Goal: Task Accomplishment & Management: Manage account settings

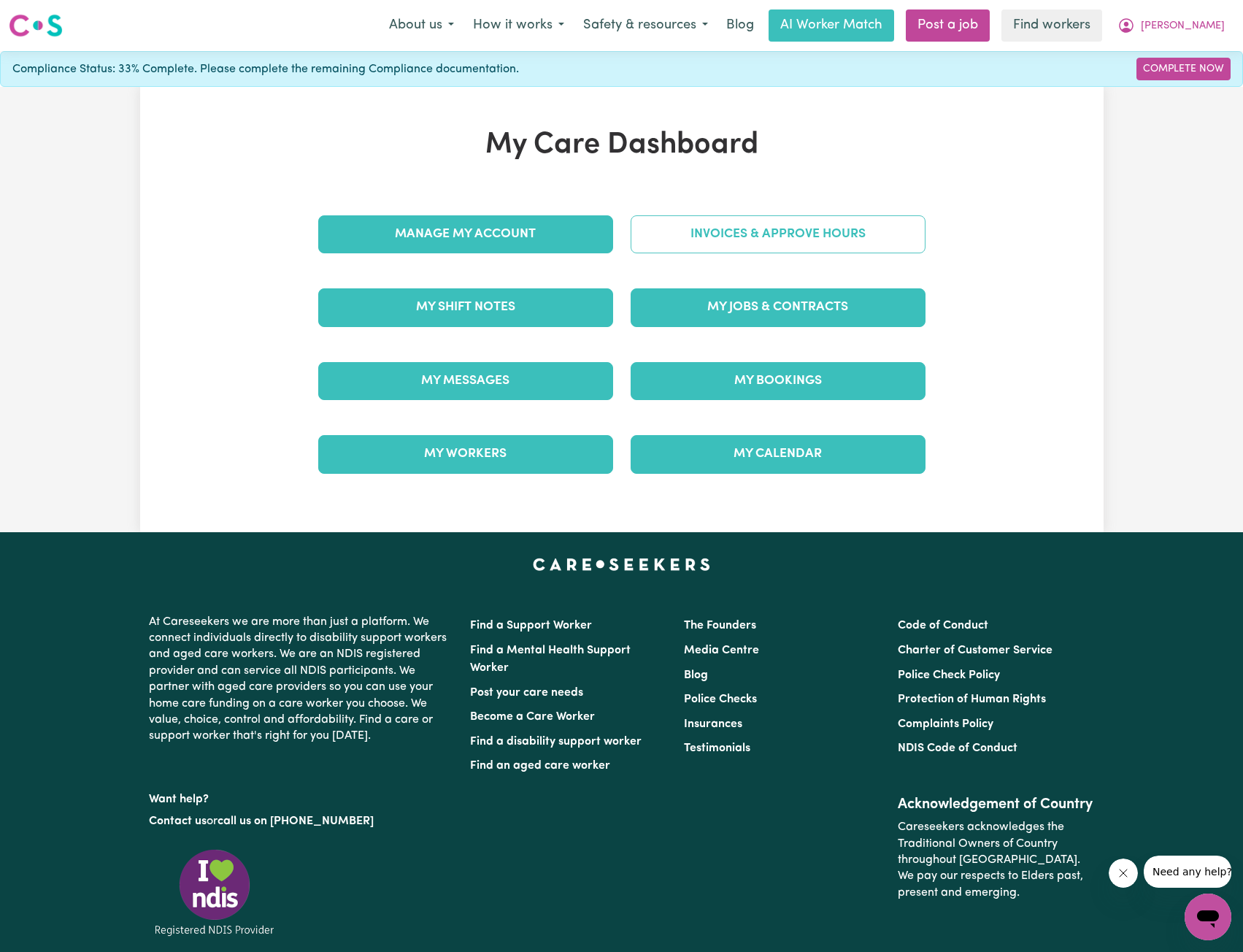
click at [720, 218] on link "Invoices & Approve Hours" at bounding box center [779, 234] width 295 height 38
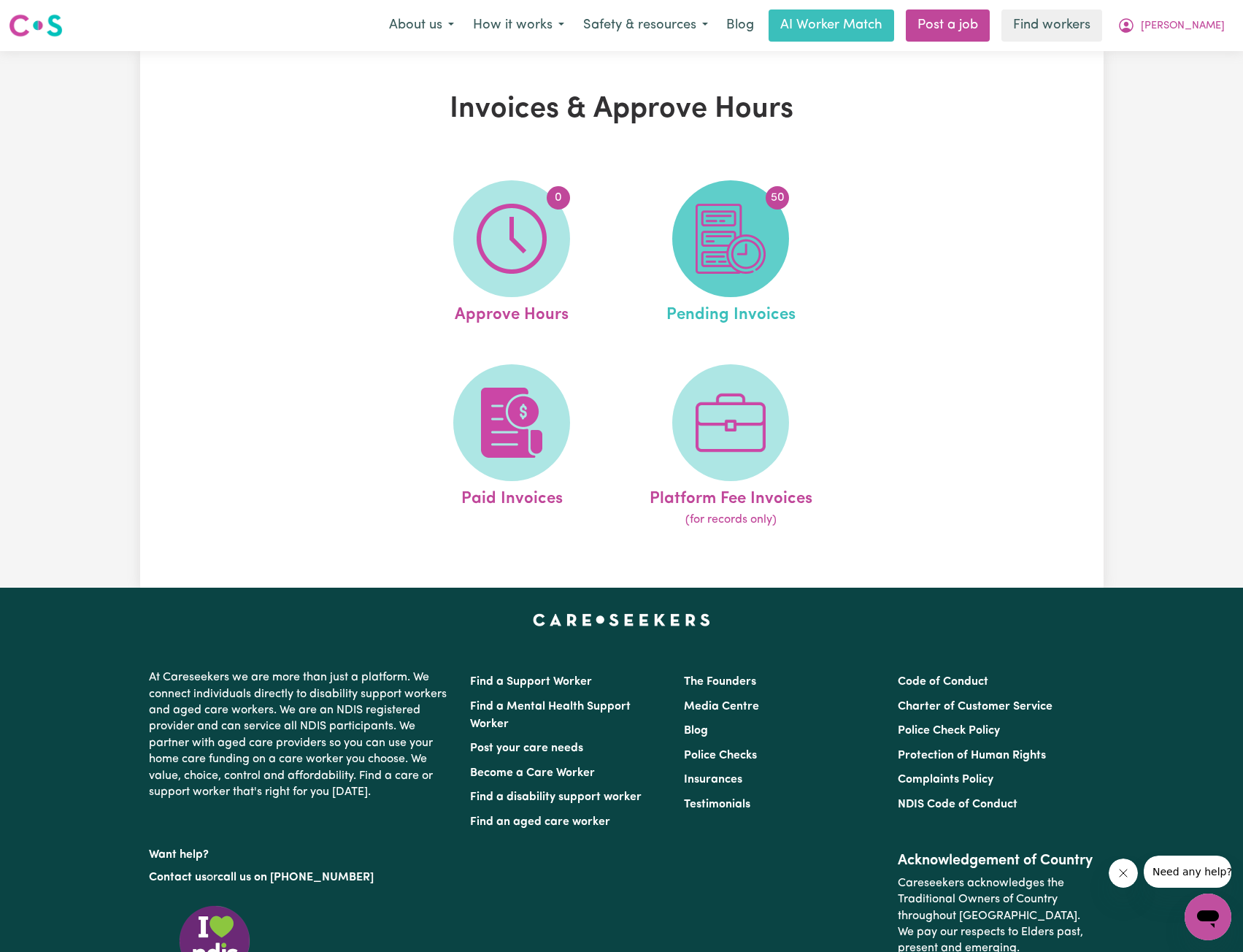
click at [728, 261] on img at bounding box center [731, 239] width 70 height 70
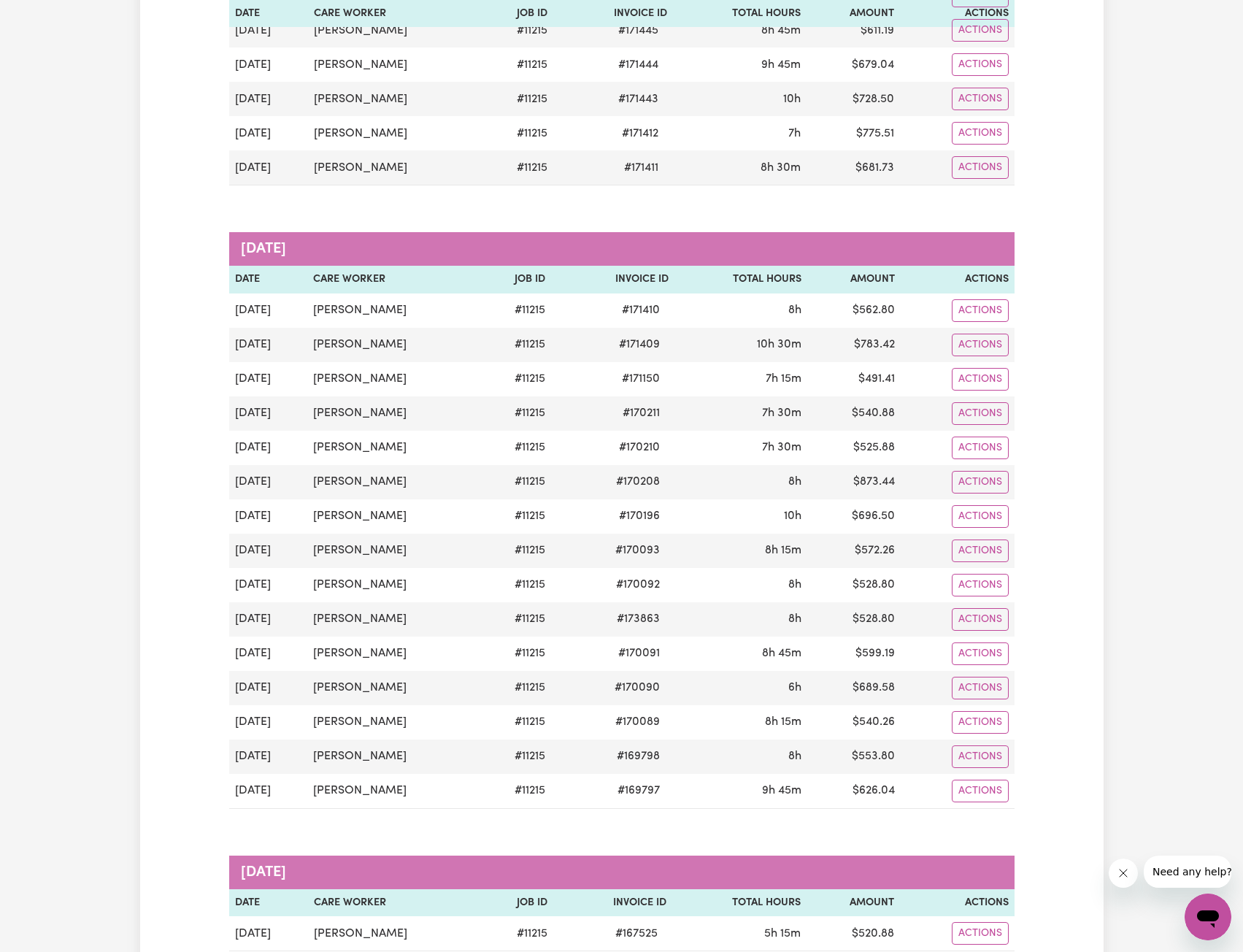
scroll to position [1387, 0]
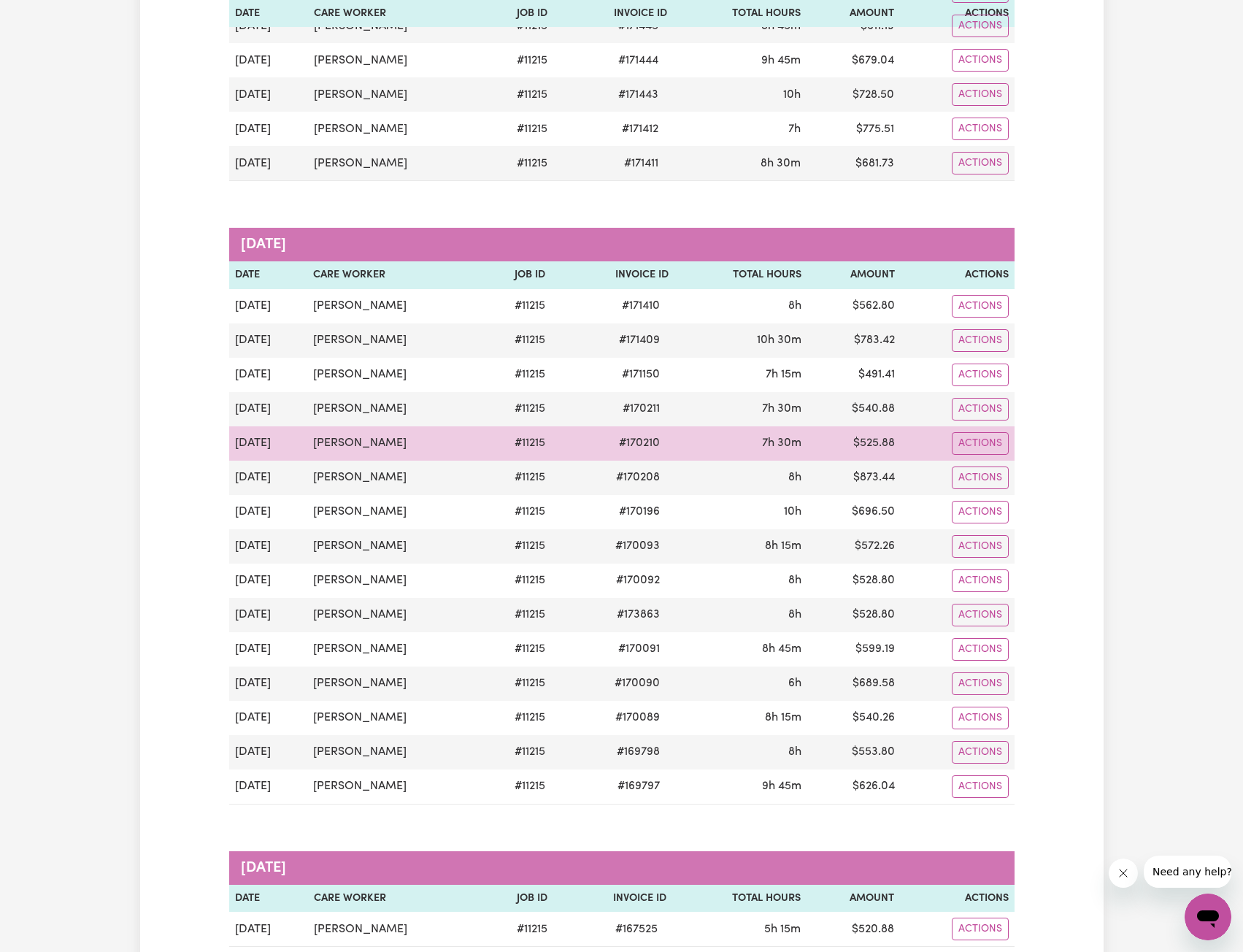
click at [277, 456] on td "[DATE]" at bounding box center [268, 443] width 79 height 34
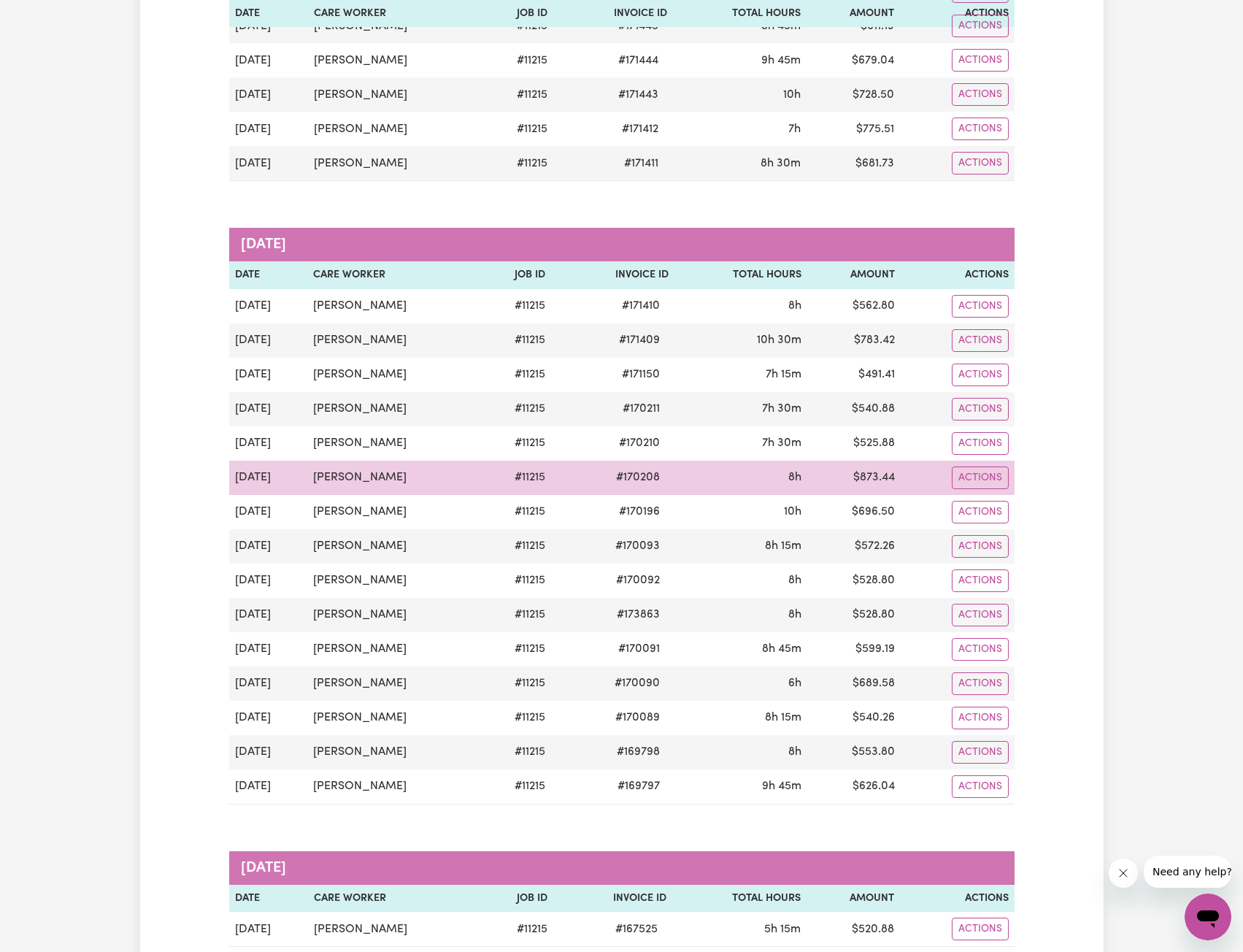
scroll to position [0, 0]
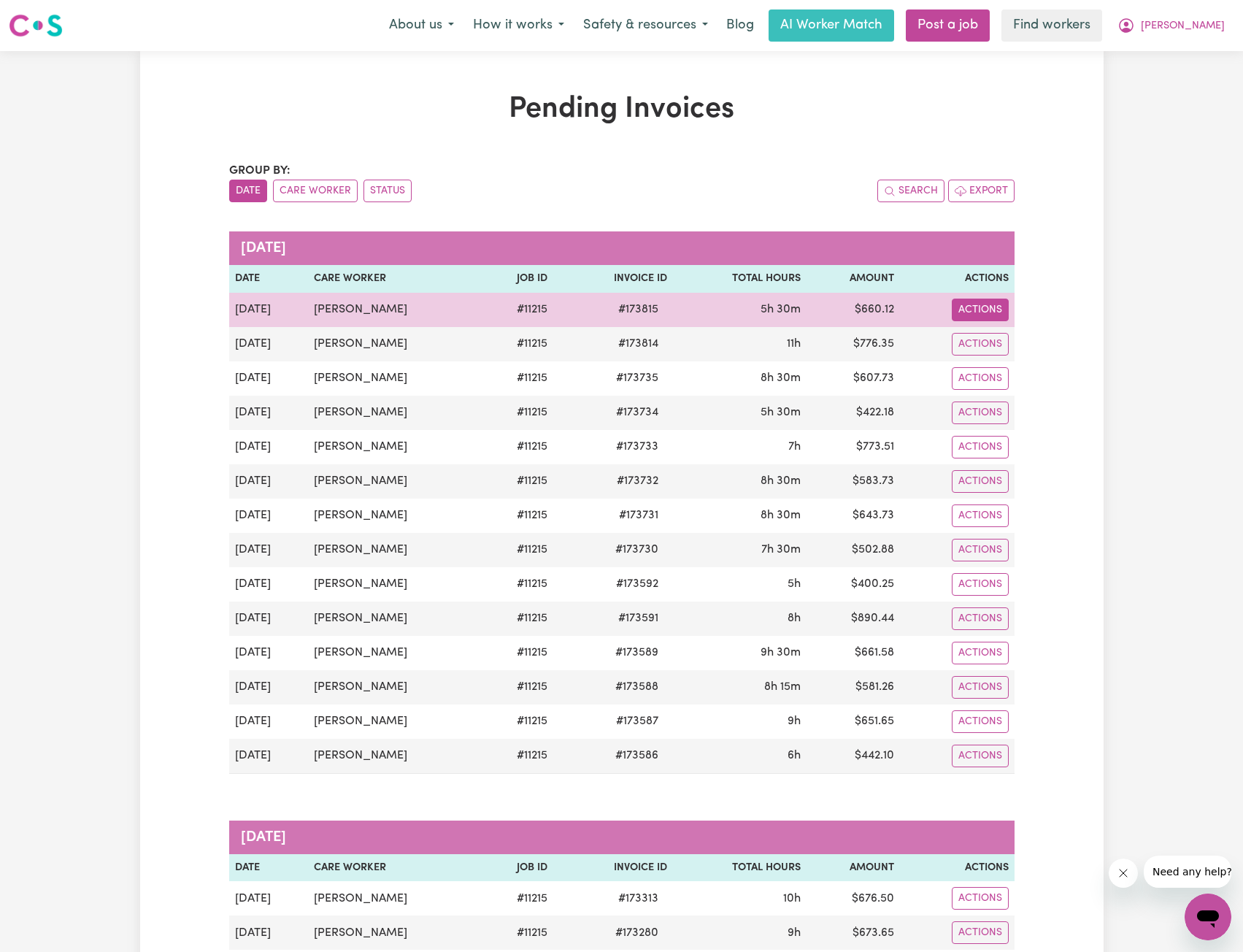
click at [972, 300] on button "Actions" at bounding box center [981, 309] width 57 height 22
click at [1000, 353] on link "Download Invoice" at bounding box center [1020, 343] width 134 height 29
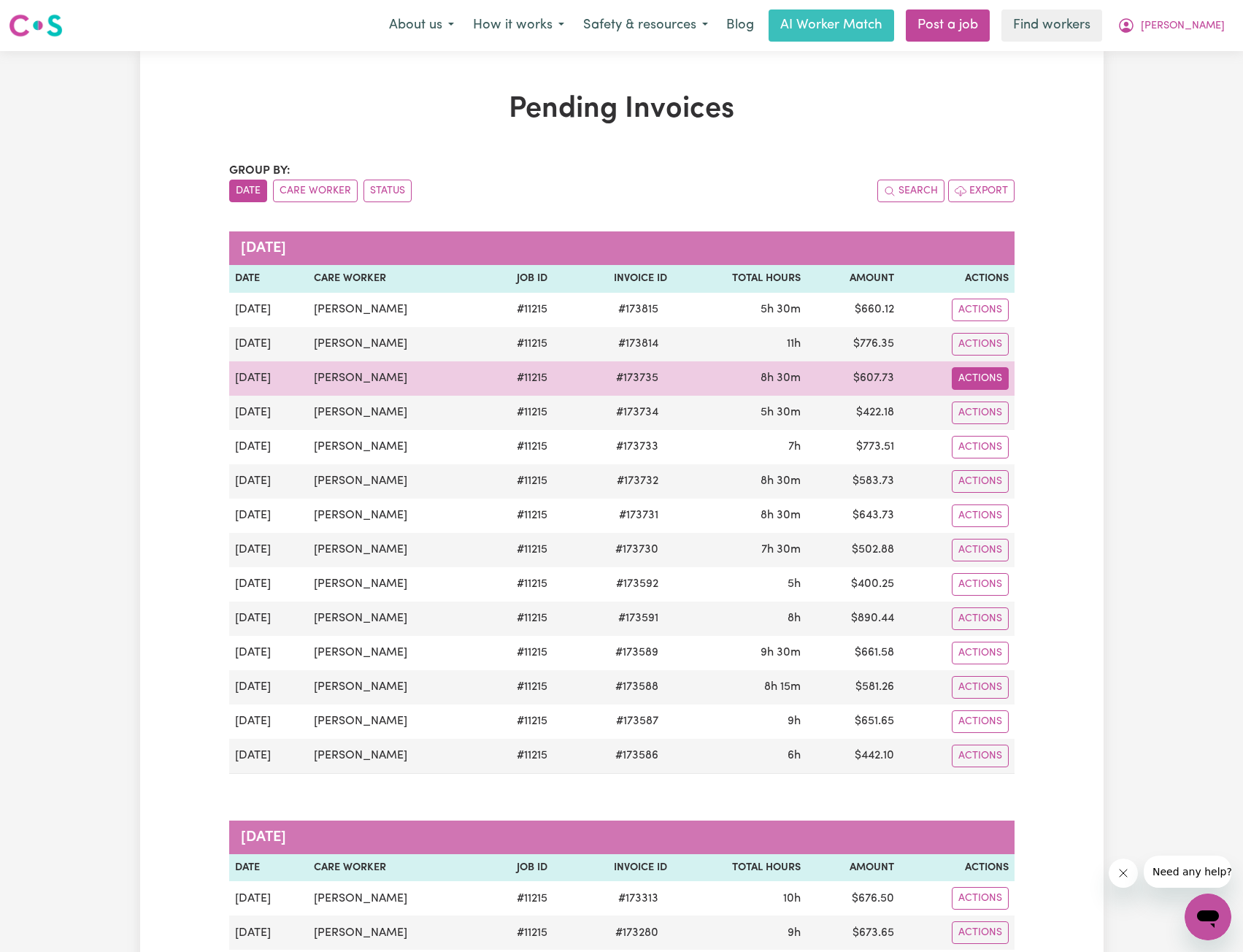
click at [985, 373] on button "Actions" at bounding box center [981, 377] width 57 height 22
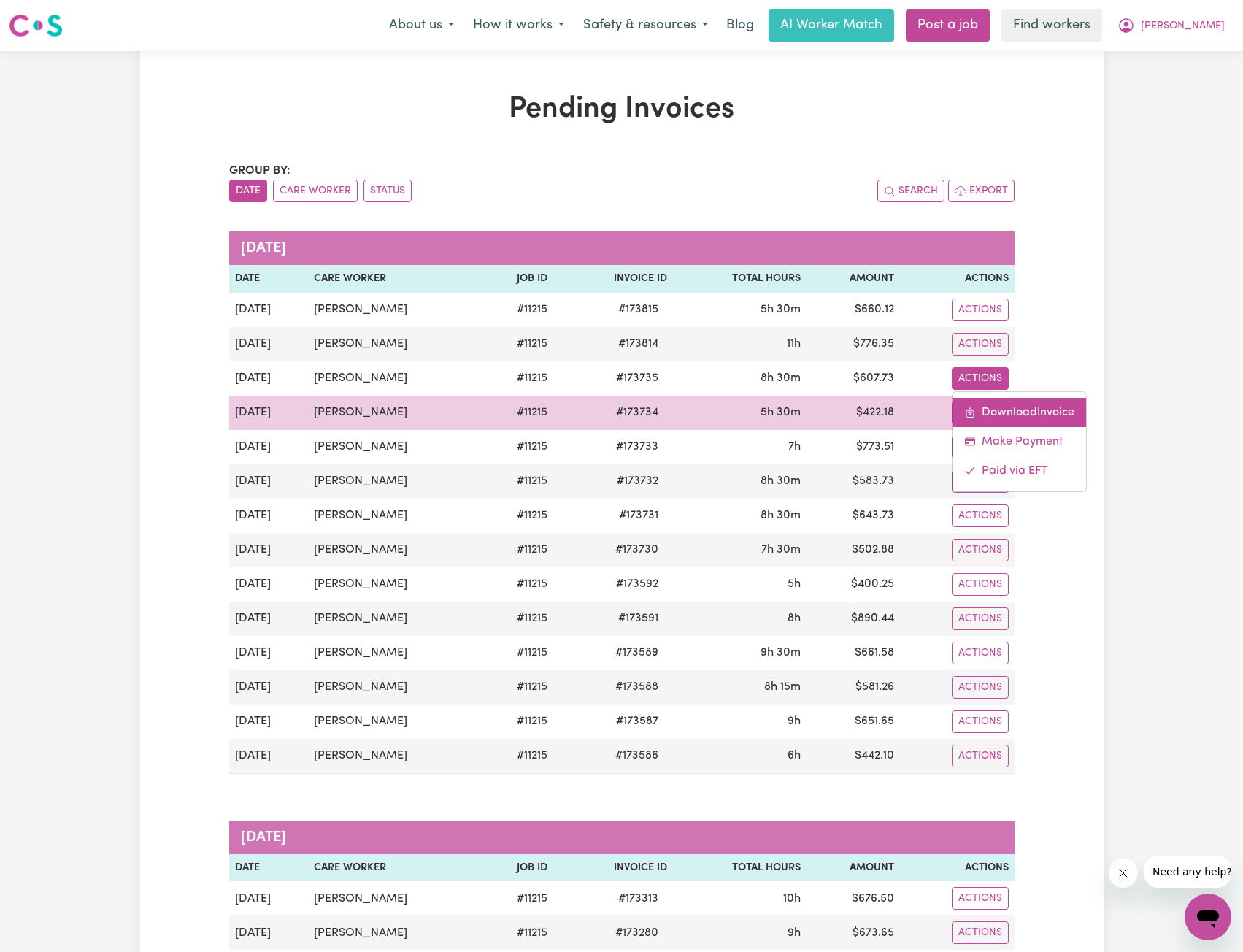
click at [993, 413] on link "Download Invoice" at bounding box center [1020, 413] width 134 height 29
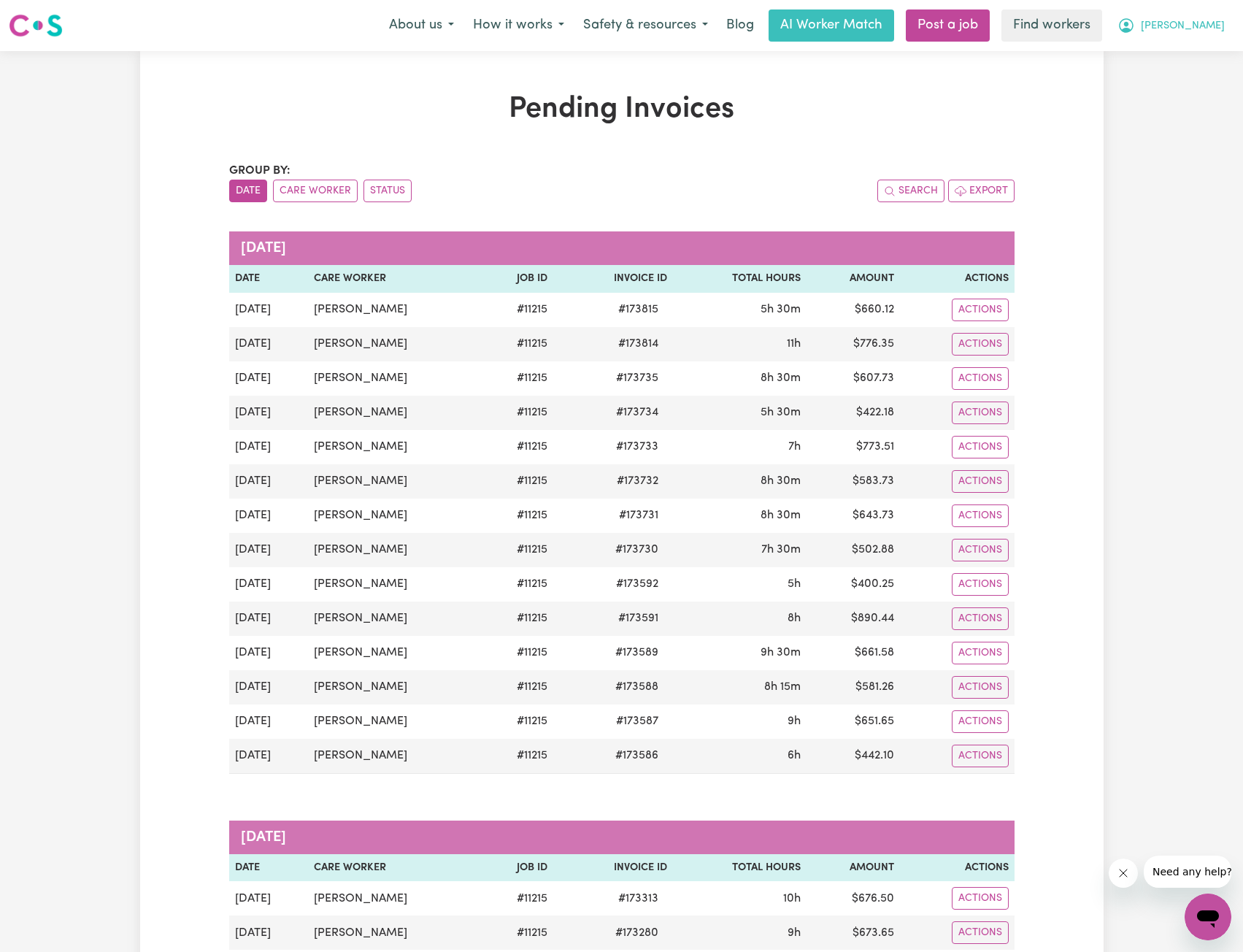
click at [1136, 25] on icon "My Account" at bounding box center [1127, 25] width 18 height 18
click at [1183, 98] on link "Logout" at bounding box center [1176, 84] width 115 height 27
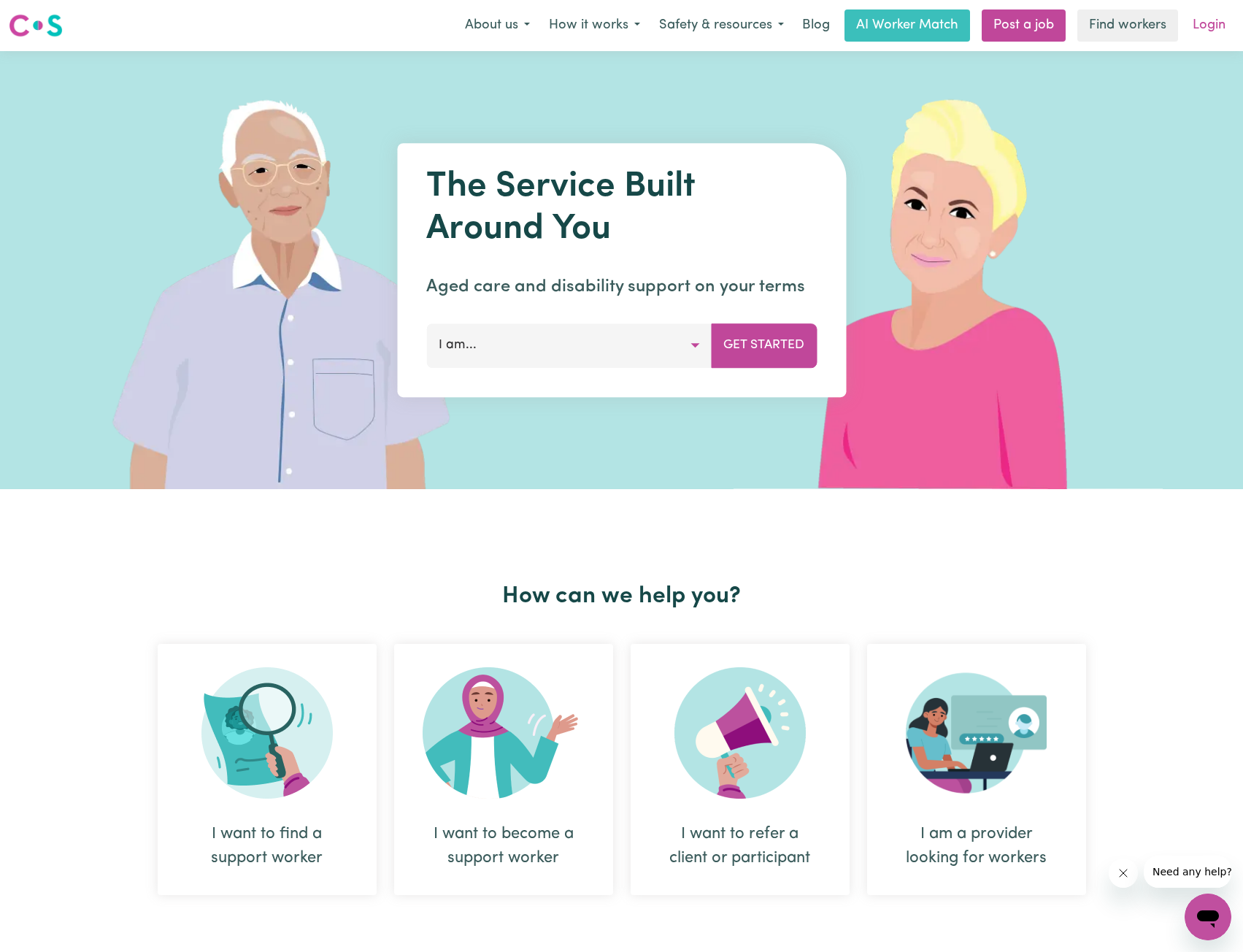
click at [1199, 27] on link "Login" at bounding box center [1210, 25] width 51 height 32
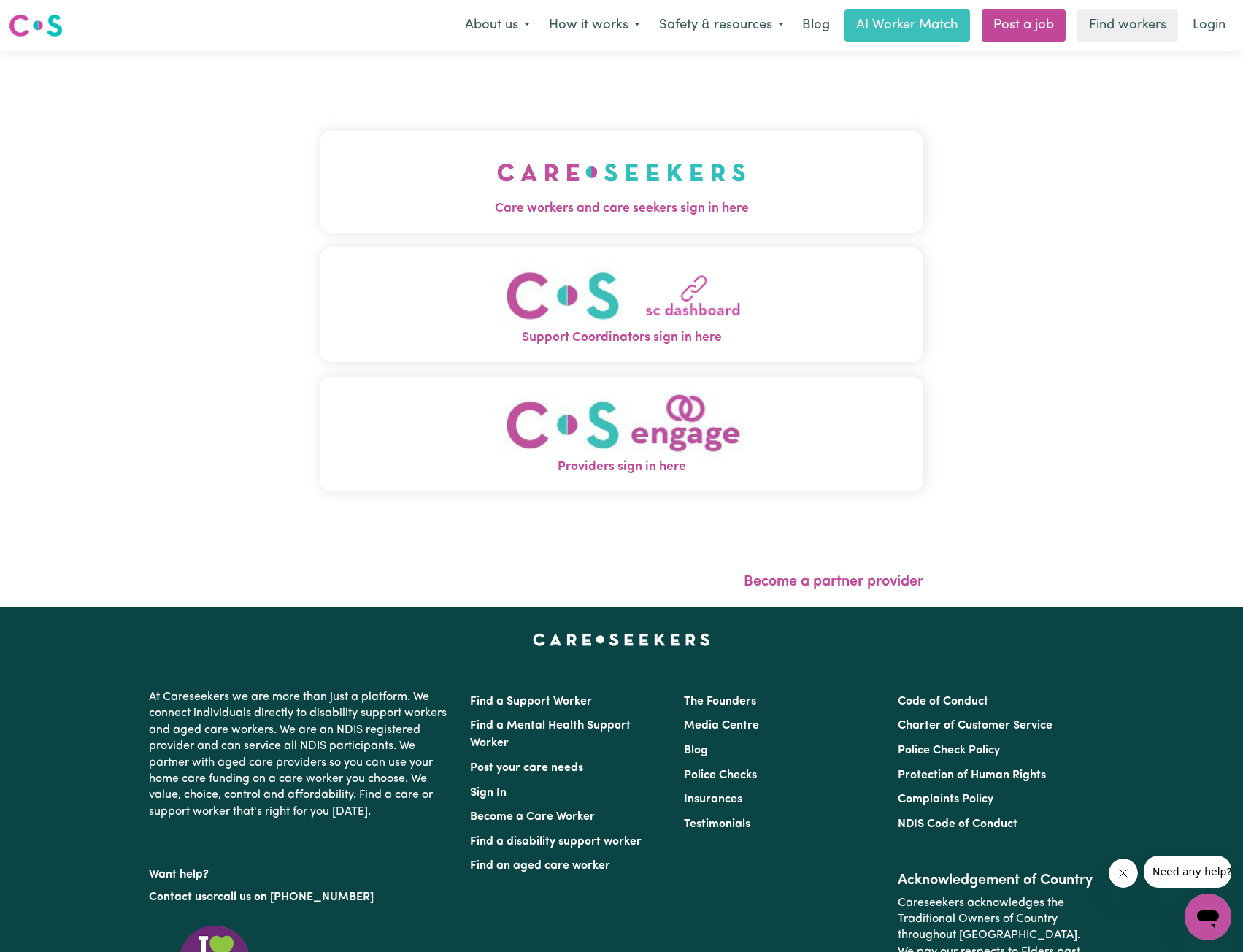
click at [532, 201] on span "Care workers and care seekers sign in here" at bounding box center [622, 208] width 605 height 19
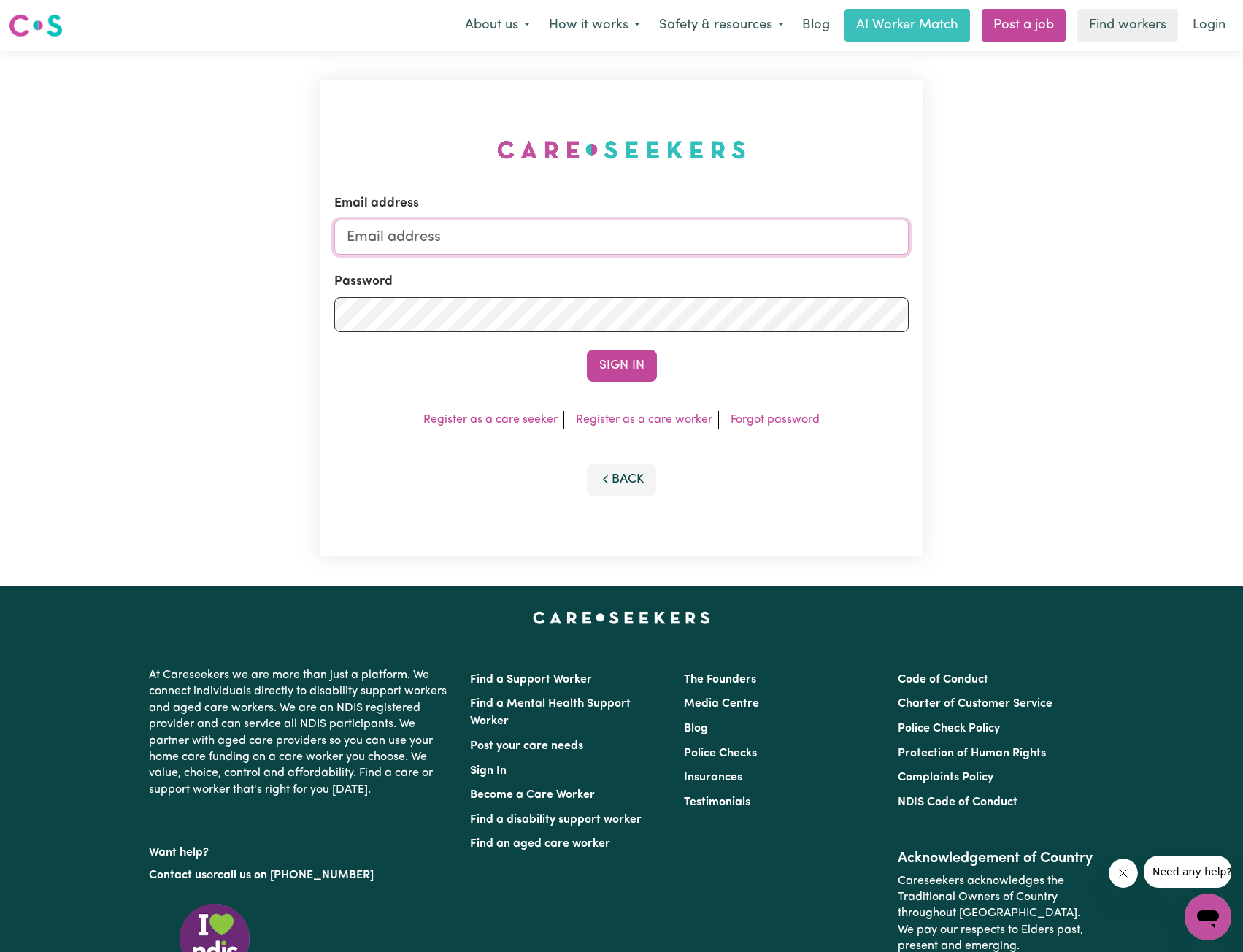
click at [614, 240] on input "Email address" at bounding box center [622, 237] width 576 height 35
drag, startPoint x: 424, startPoint y: 240, endPoint x: 786, endPoint y: 271, distance: 363.3
click at [770, 271] on form "Email address [EMAIL_ADDRESS][PERSON_NAME][DOMAIN_NAME] Password Sign In" at bounding box center [622, 288] width 576 height 187
type input "[EMAIL_ADDRESS][DOMAIN_NAME]"
click at [642, 354] on button "Sign In" at bounding box center [622, 365] width 70 height 32
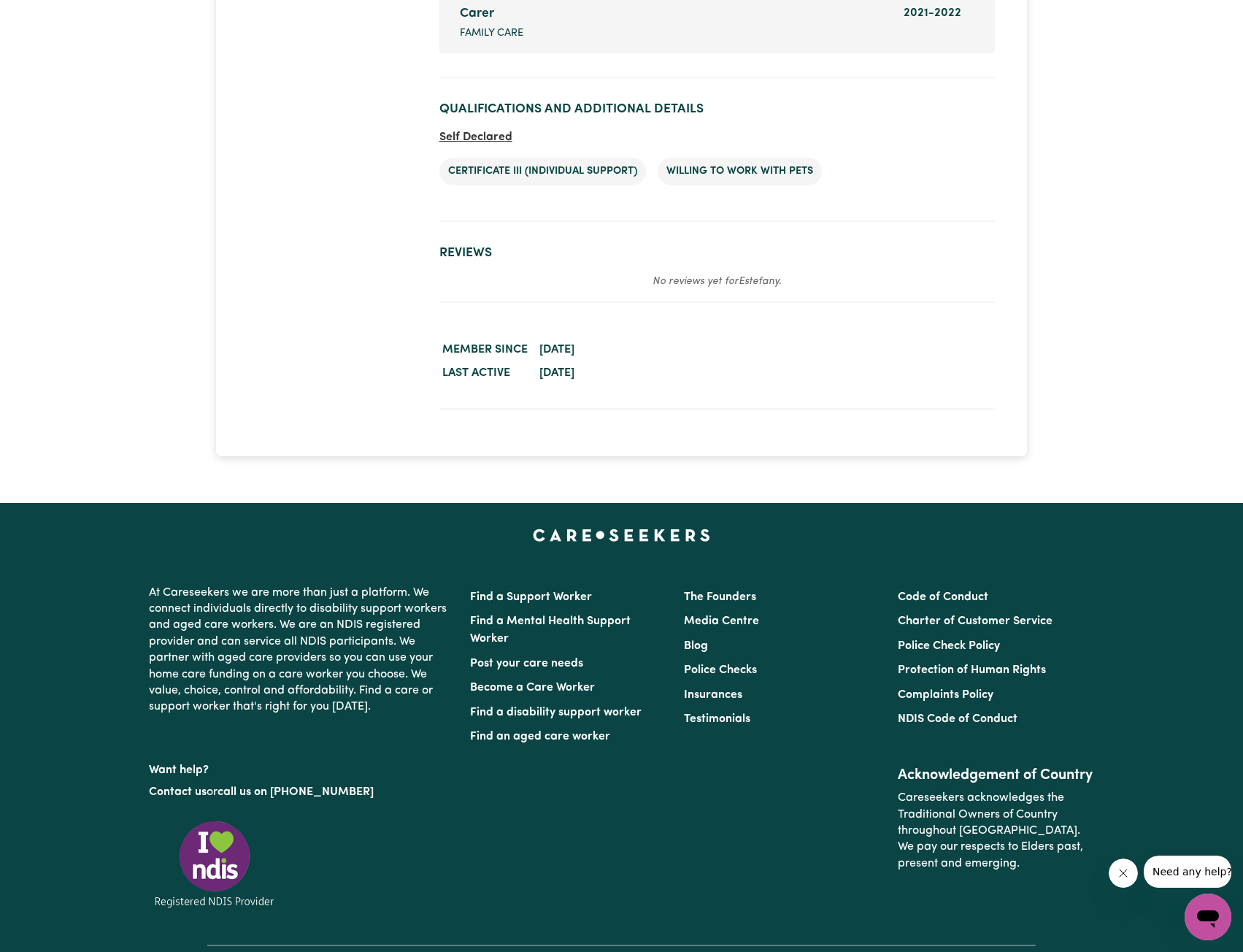
scroll to position [2190, 0]
